Goal: Information Seeking & Learning: Find specific page/section

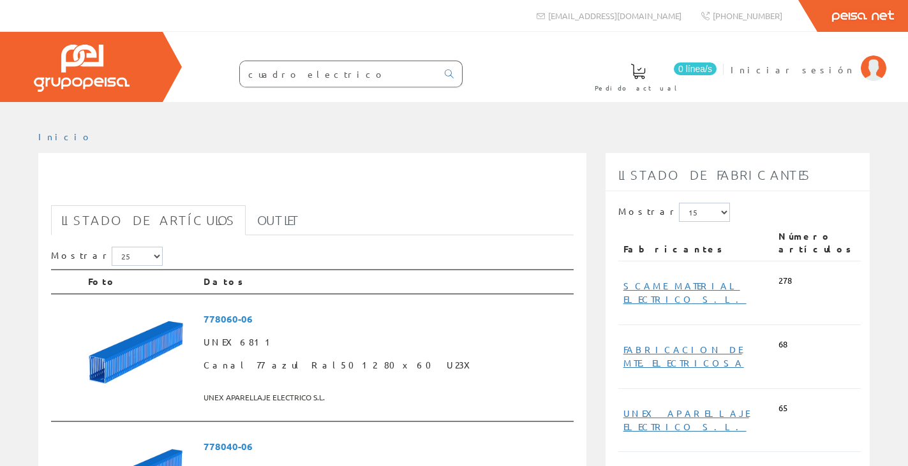
click at [346, 76] on input "cuadro electrico" at bounding box center [338, 74] width 197 height 26
click at [297, 70] on input "cuadro electrico" at bounding box center [338, 74] width 197 height 26
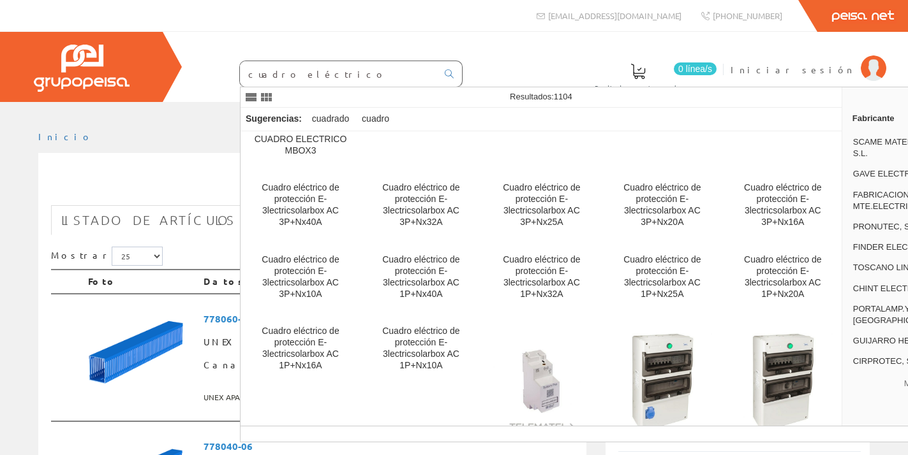
scroll to position [128, 0]
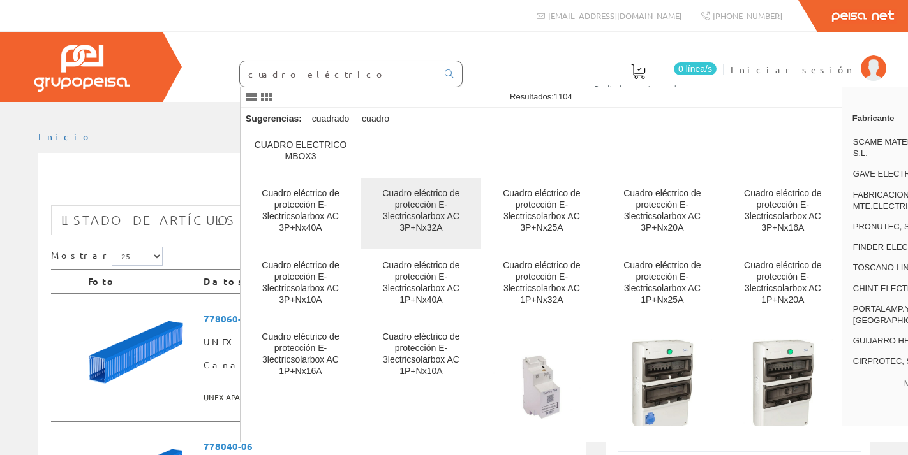
type input "cuadro eléctrico"
click at [433, 211] on div "Cuadro eléctrico de protección E-3lectricsolarbox AC 3P+Nx32A" at bounding box center [420, 211] width 99 height 46
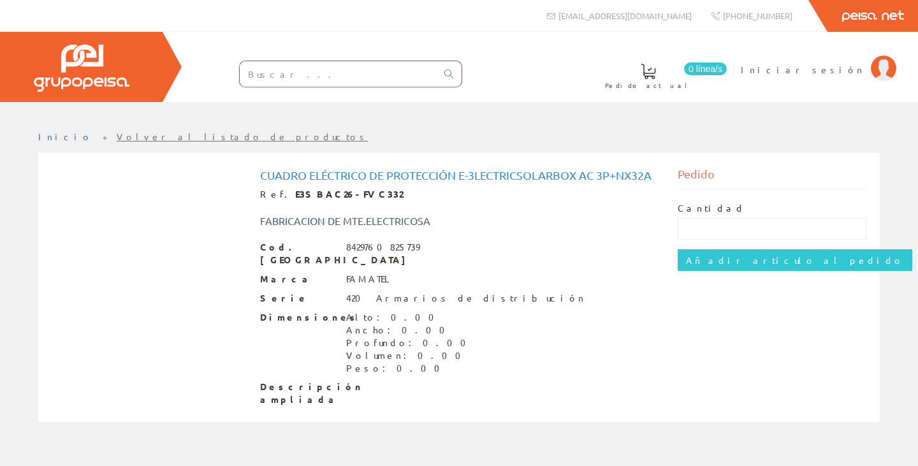
click at [287, 81] on input "text" at bounding box center [338, 74] width 197 height 26
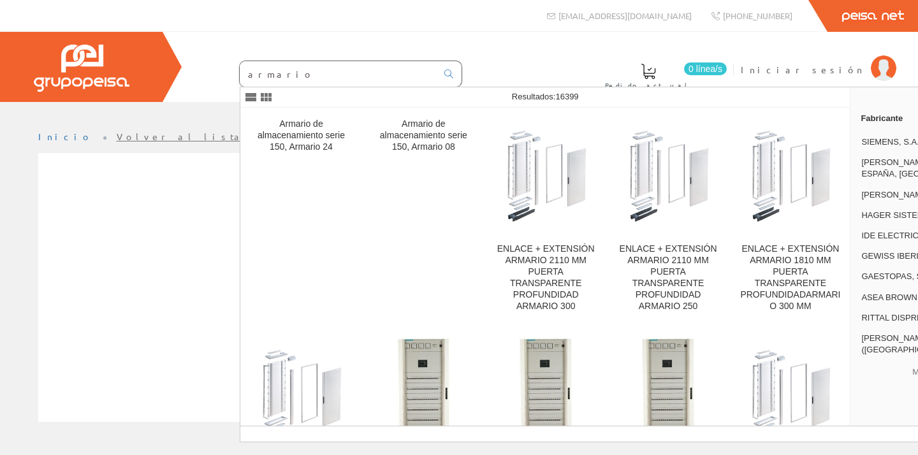
type input "armario"
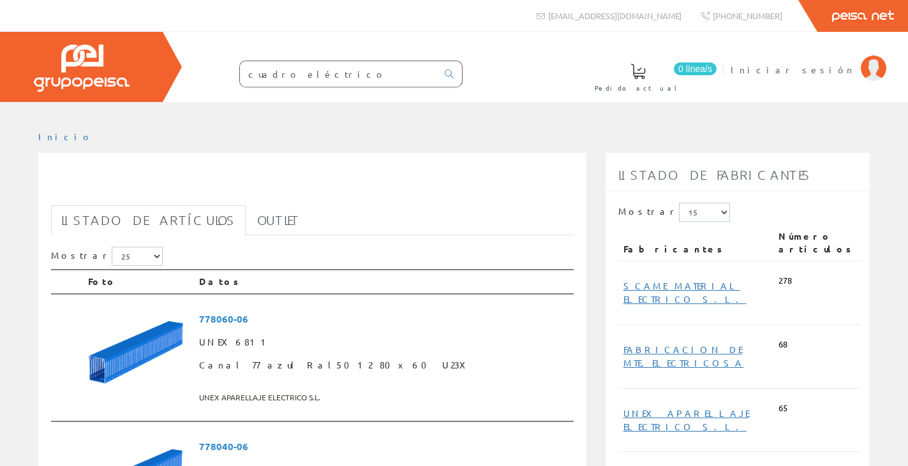
click at [287, 81] on input "cuadro eléctrico" at bounding box center [338, 74] width 197 height 26
click at [270, 75] on input "cuadro eléctrico" at bounding box center [338, 74] width 197 height 26
drag, startPoint x: 274, startPoint y: 78, endPoint x: 232, endPoint y: 65, distance: 44.8
click at [232, 65] on form "cuadro eléctrico" at bounding box center [325, 74] width 274 height 27
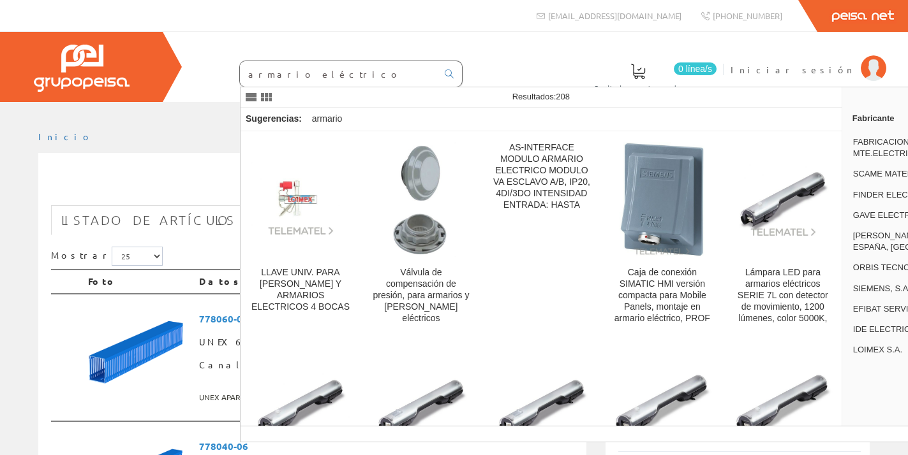
click at [369, 73] on input "armario eléctrico" at bounding box center [338, 74] width 197 height 26
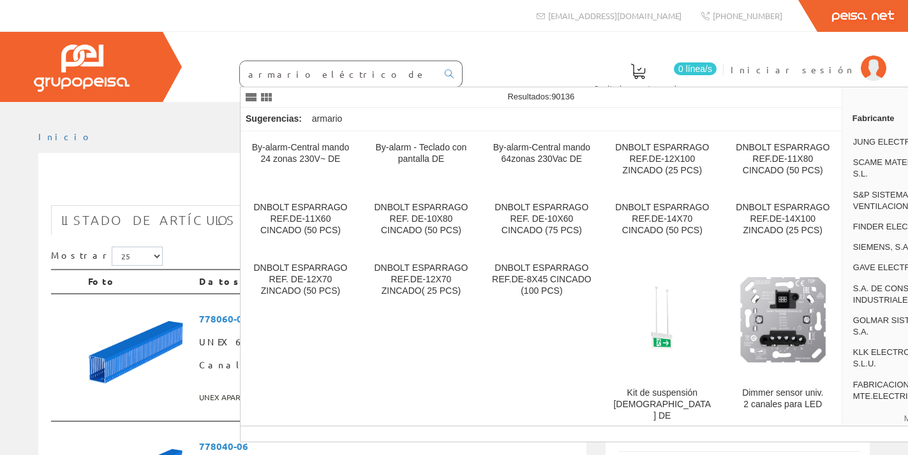
type input "armario eléctrico de poliester"
click at [449, 72] on icon at bounding box center [449, 74] width 9 height 9
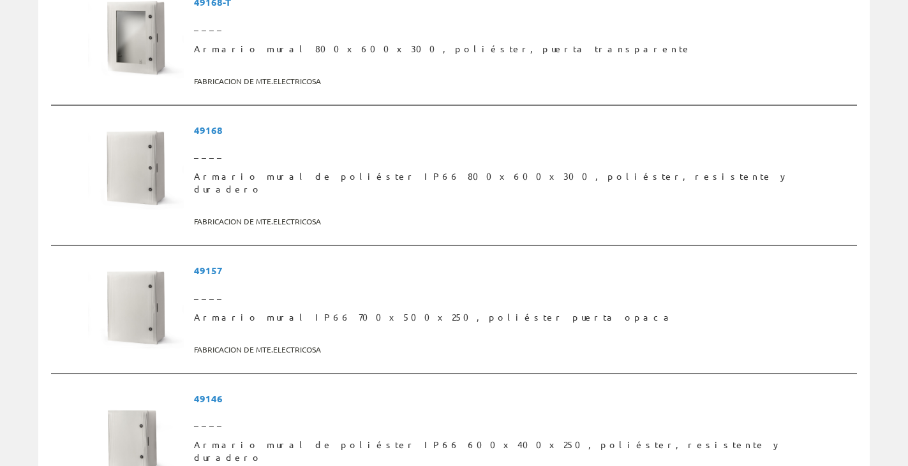
scroll to position [1020, 0]
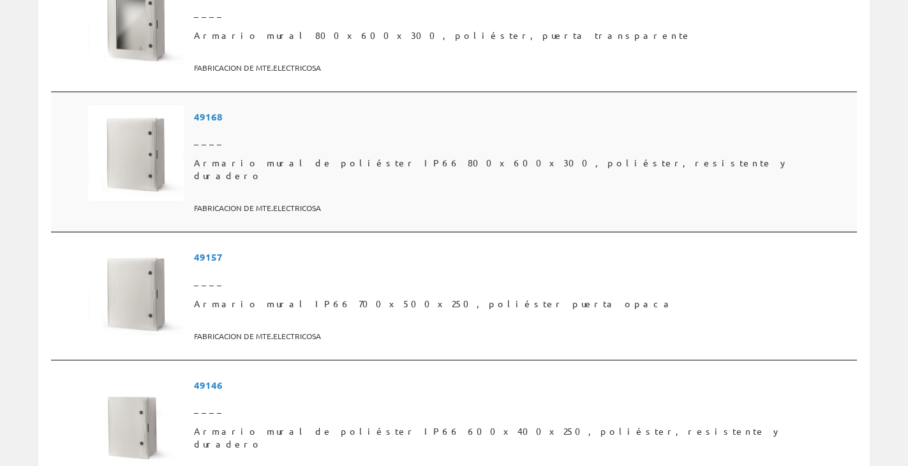
click at [139, 105] on img at bounding box center [136, 153] width 96 height 96
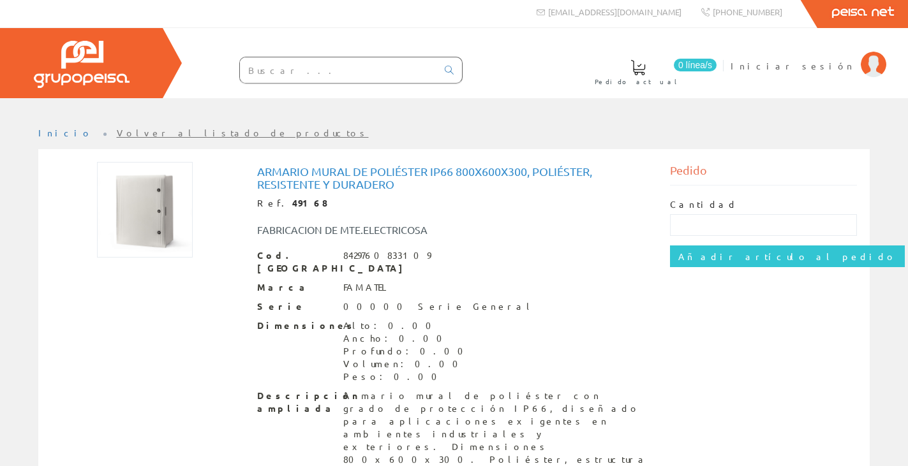
scroll to position [7, 0]
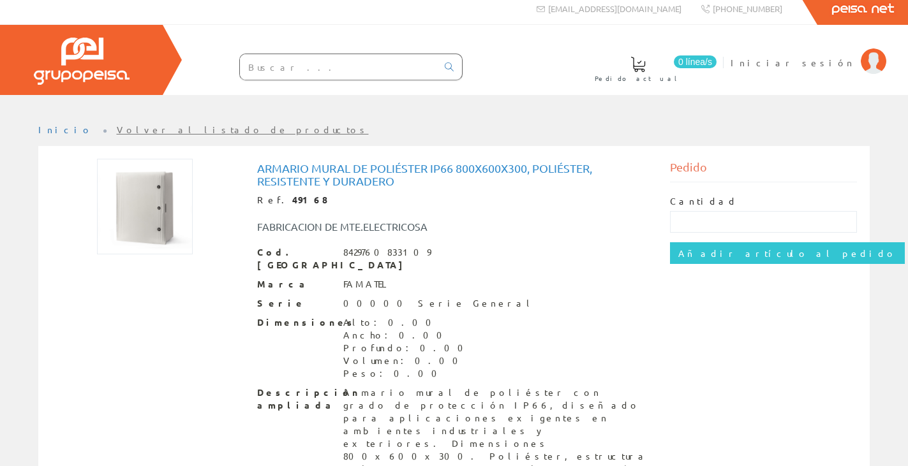
click at [172, 200] on img at bounding box center [145, 207] width 96 height 96
